Goal: Navigation & Orientation: Find specific page/section

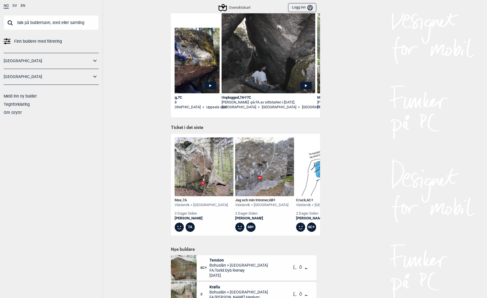
scroll to position [131, 0]
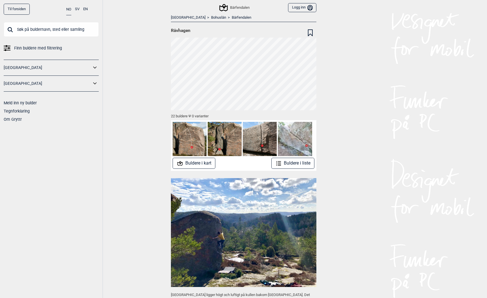
click at [12, 8] on link "Til forsiden" at bounding box center [17, 9] width 26 height 11
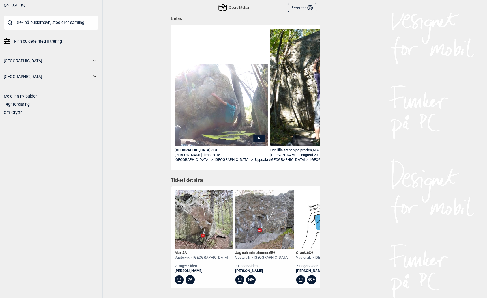
scroll to position [47, 0]
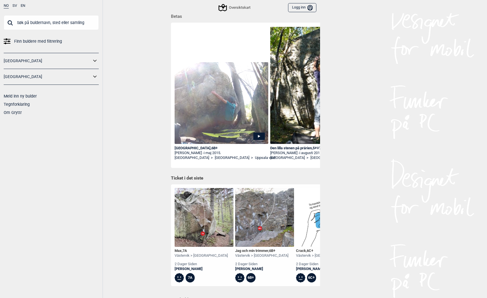
click at [186, 149] on div "Blåsningen , 6B+" at bounding box center [222, 148] width 94 height 5
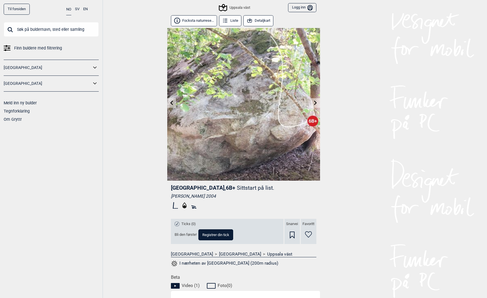
click at [188, 21] on button "Focksta naturrese..." at bounding box center [194, 20] width 46 height 11
